Goal: Task Accomplishment & Management: Use online tool/utility

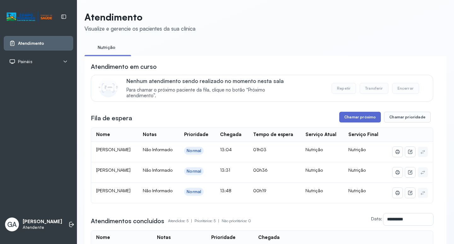
click at [356, 115] on button "Chamar próximo" at bounding box center [360, 117] width 42 height 11
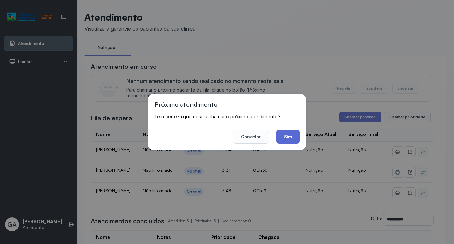
click at [293, 139] on button "Sim" at bounding box center [287, 136] width 23 height 14
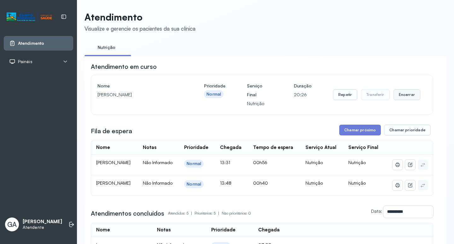
click at [405, 92] on button "Encerrar" at bounding box center [406, 94] width 27 height 11
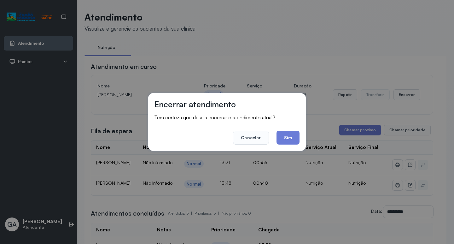
click at [292, 129] on footer "Cancelar Sim" at bounding box center [226, 133] width 145 height 23
click at [291, 133] on button "Sim" at bounding box center [287, 137] width 23 height 14
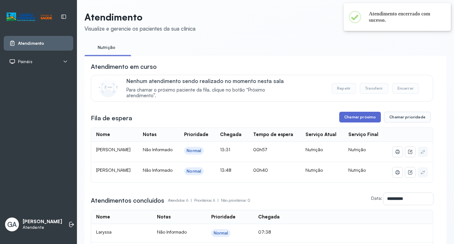
click at [350, 121] on button "Chamar próximo" at bounding box center [360, 117] width 42 height 11
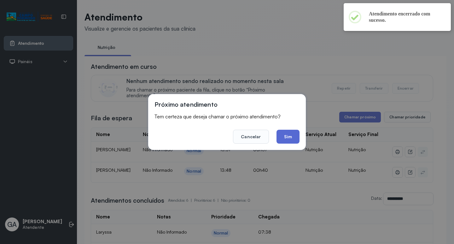
click at [287, 136] on button "Sim" at bounding box center [287, 136] width 23 height 14
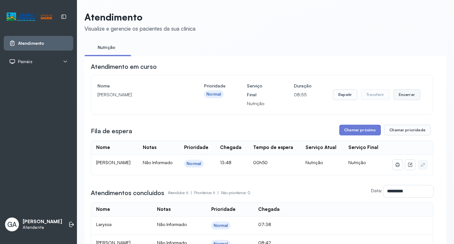
click at [402, 95] on button "Encerrar" at bounding box center [406, 94] width 27 height 11
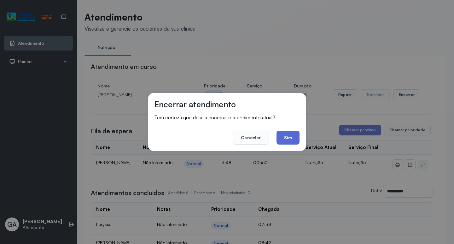
click at [297, 135] on button "Sim" at bounding box center [287, 137] width 23 height 14
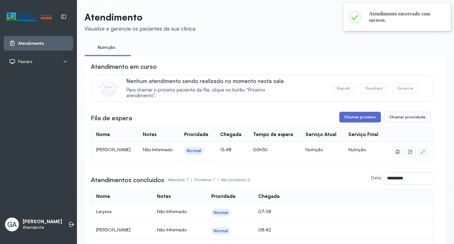
click at [355, 120] on button "Chamar próximo" at bounding box center [360, 117] width 42 height 11
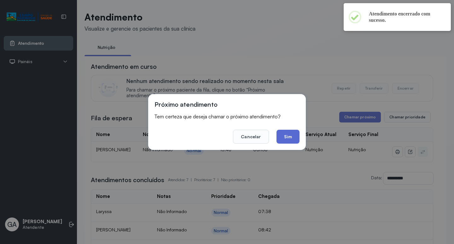
click at [291, 139] on button "Sim" at bounding box center [287, 136] width 23 height 14
